Goal: Information Seeking & Learning: Learn about a topic

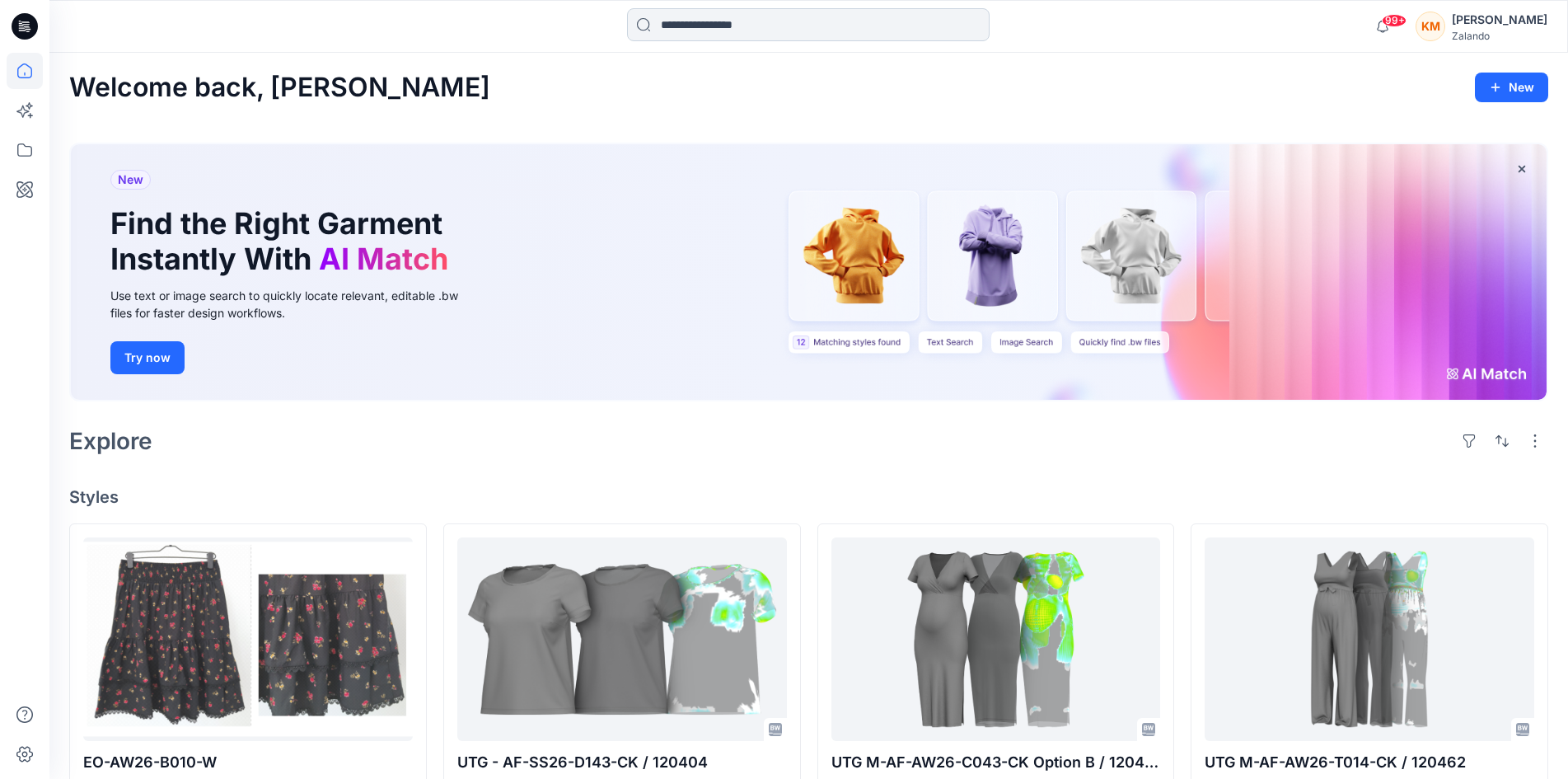
scroll to position [330, 0]
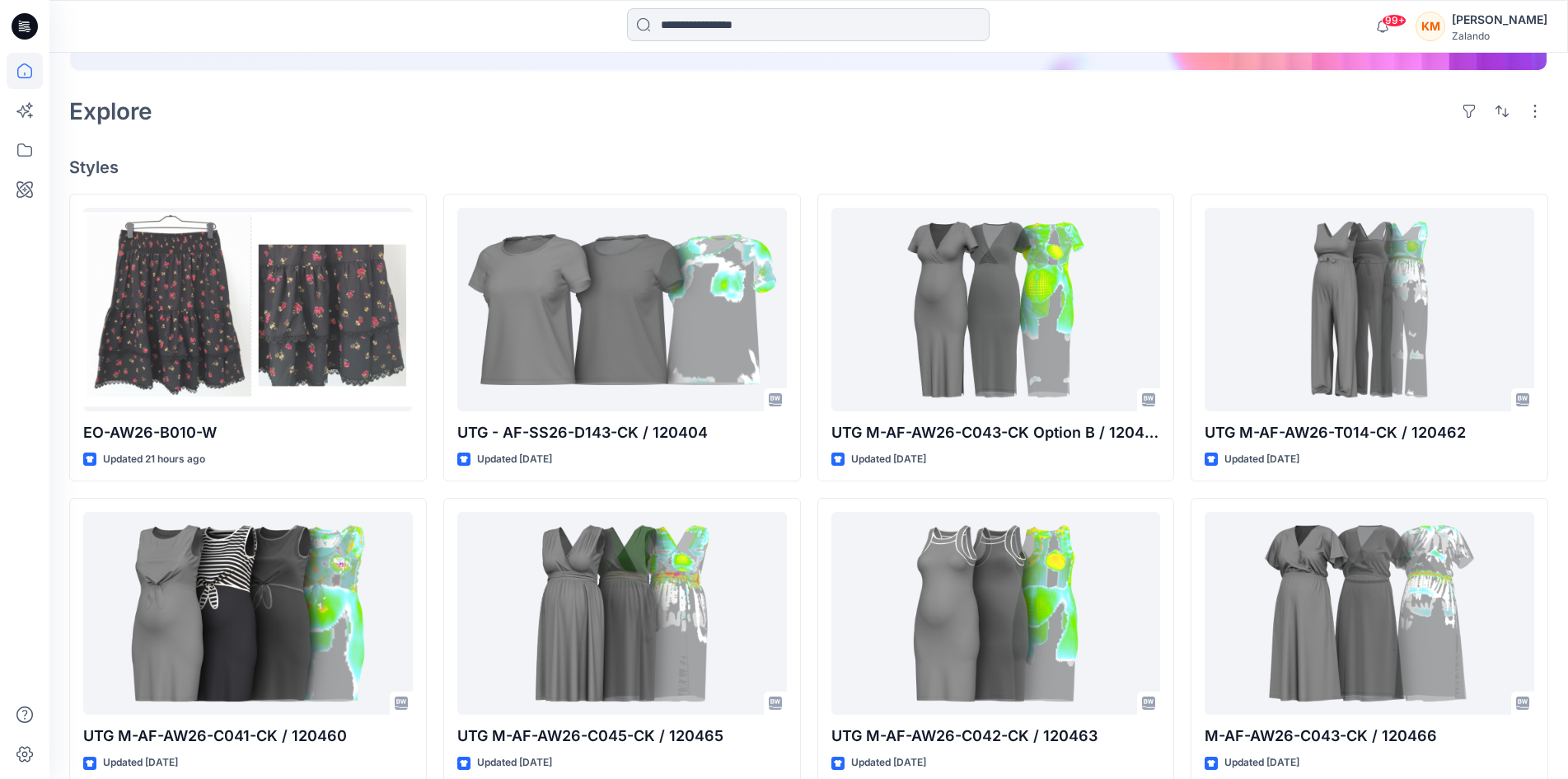
drag, startPoint x: 744, startPoint y: 19, endPoint x: 732, endPoint y: 28, distance: 15.0
click at [743, 18] on input at bounding box center [809, 24] width 363 height 33
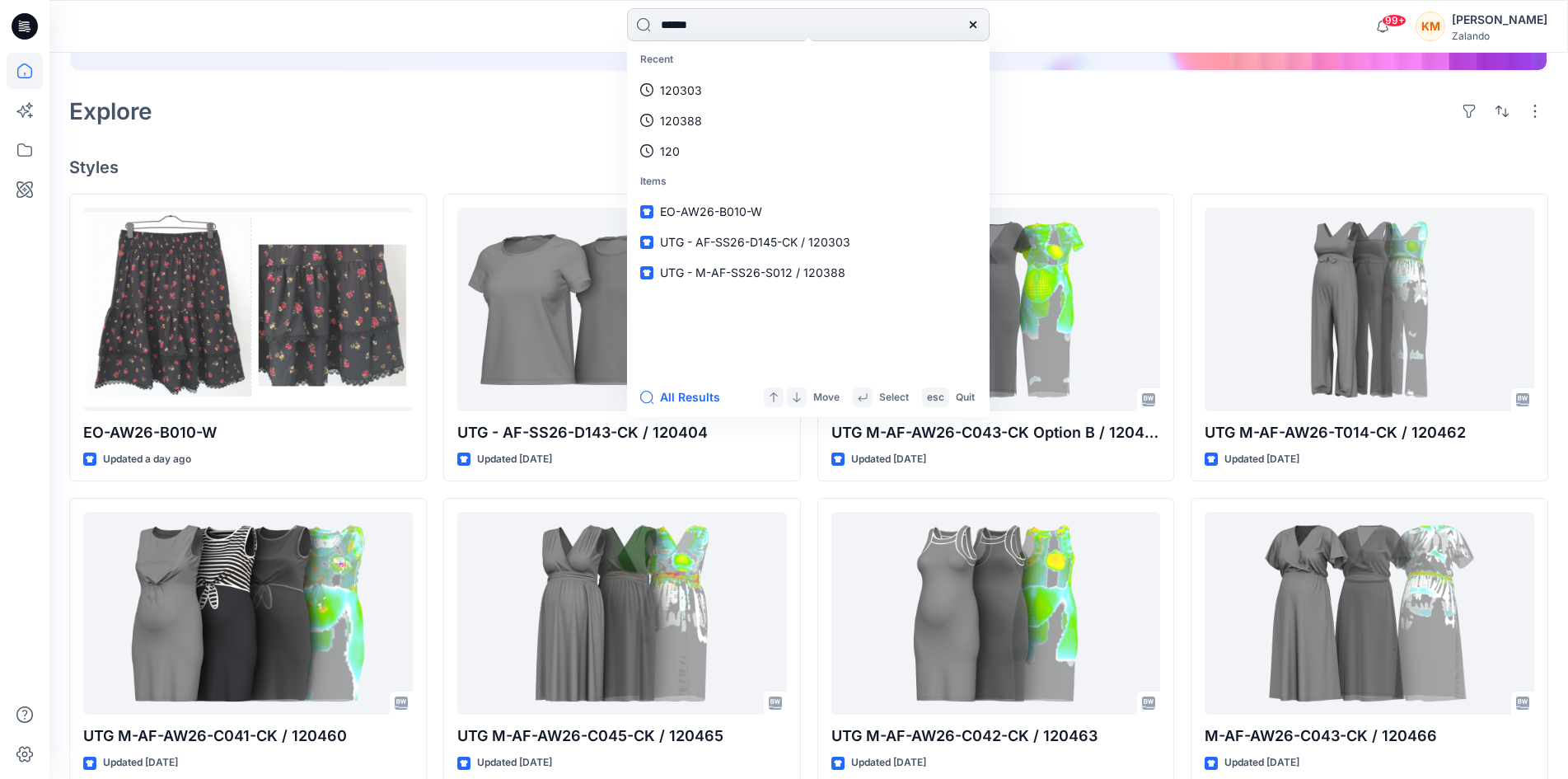
type input "******"
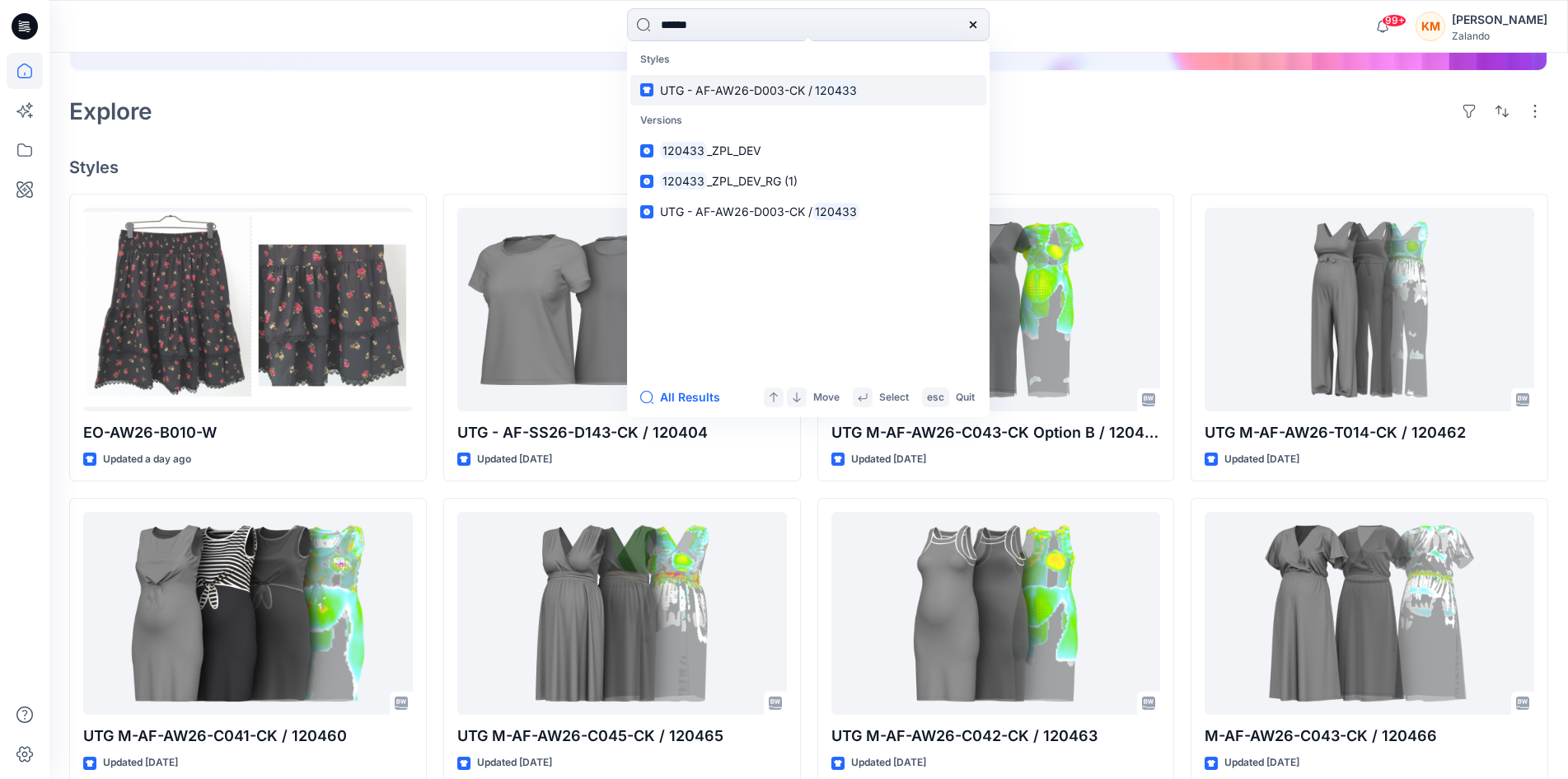
click at [705, 92] on span "UTG - AF-AW26-D003-CK /" at bounding box center [736, 90] width 152 height 14
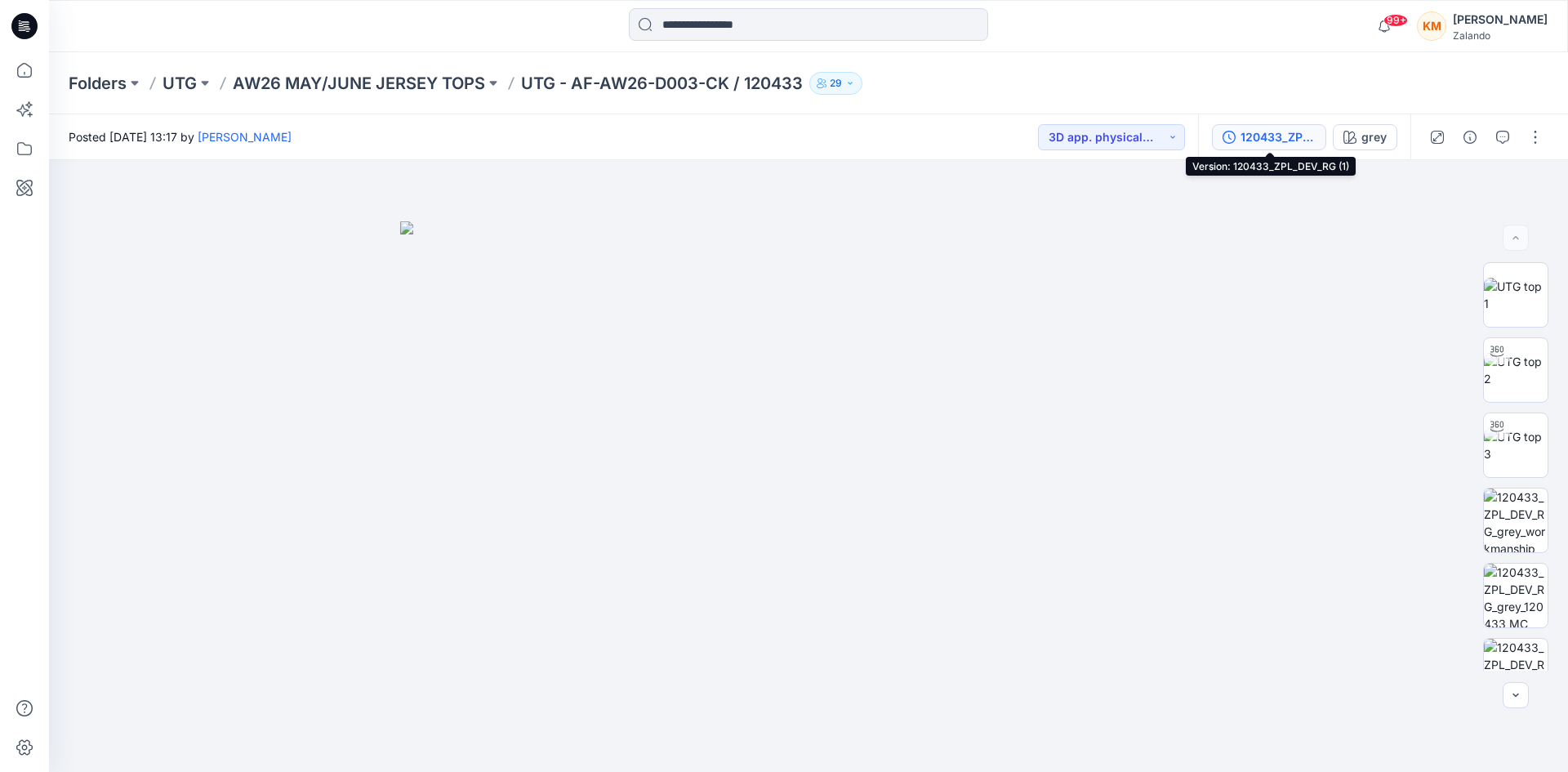
click at [1266, 138] on div "120433_ZPL_DEV_RG (1)" at bounding box center [1279, 137] width 75 height 18
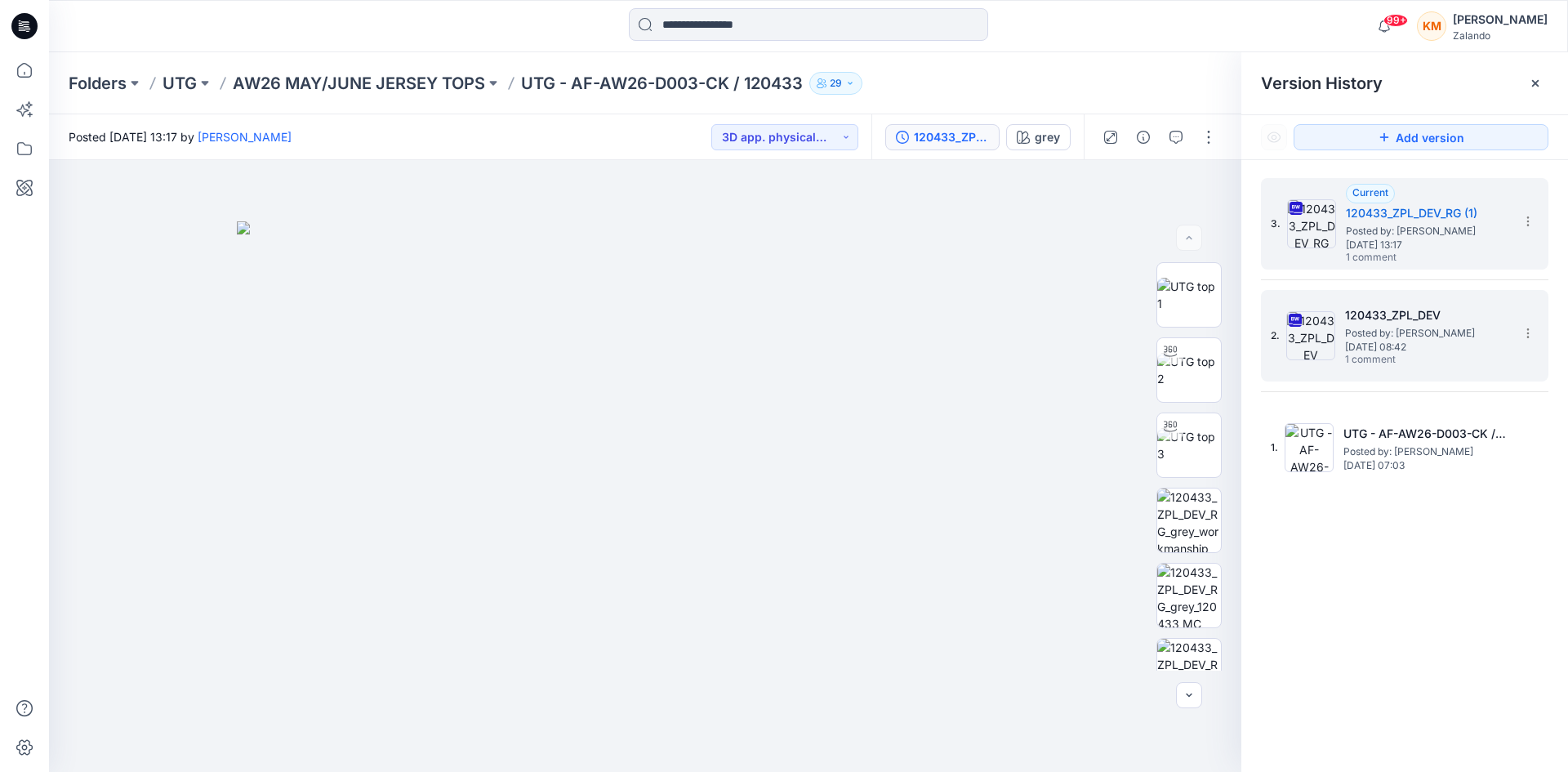
click at [1366, 329] on span "Posted by: [PERSON_NAME]" at bounding box center [1428, 333] width 163 height 16
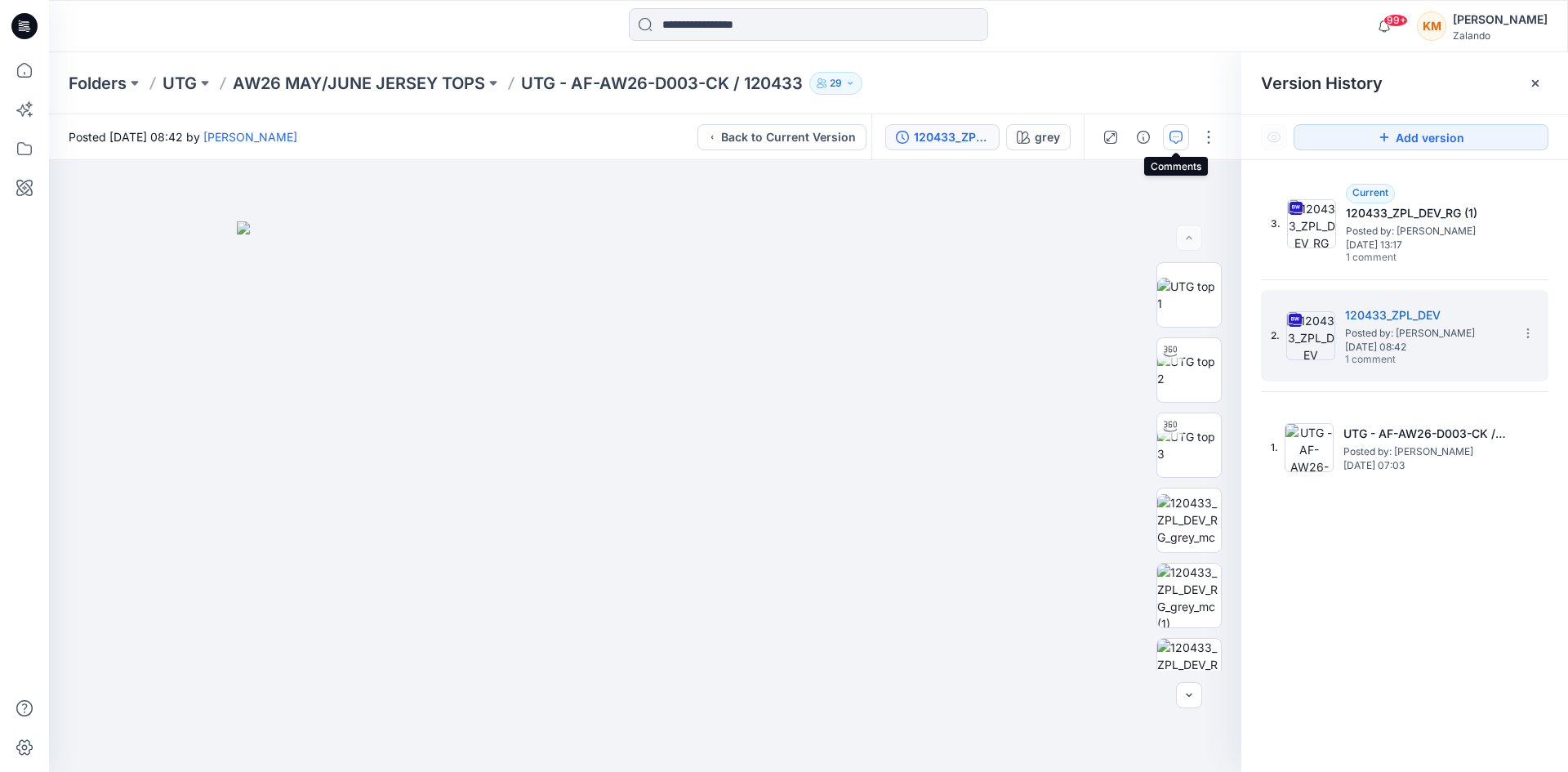
click at [1176, 137] on icon "button" at bounding box center [1177, 137] width 13 height 13
